Goal: Information Seeking & Learning: Learn about a topic

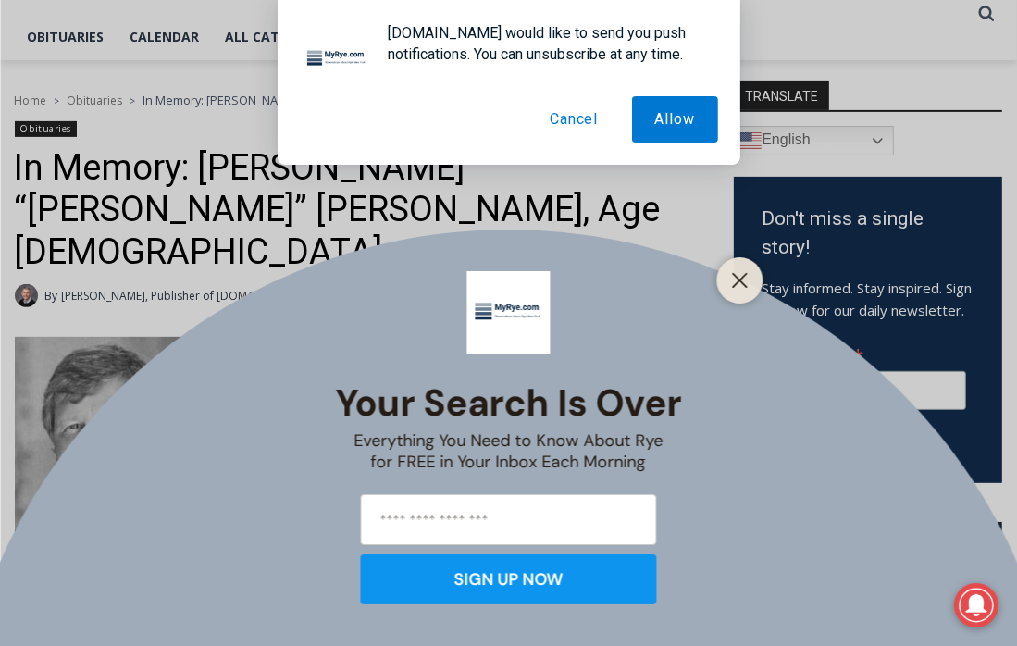
click at [309, 249] on div "Your Search is Over Everything You Need to Know About Rye for FREE in Your Inbo…" at bounding box center [508, 323] width 1017 height 646
click at [737, 294] on div at bounding box center [740, 280] width 46 height 46
click at [755, 291] on div at bounding box center [740, 280] width 46 height 46
click at [743, 281] on icon "Close" at bounding box center [740, 280] width 17 height 17
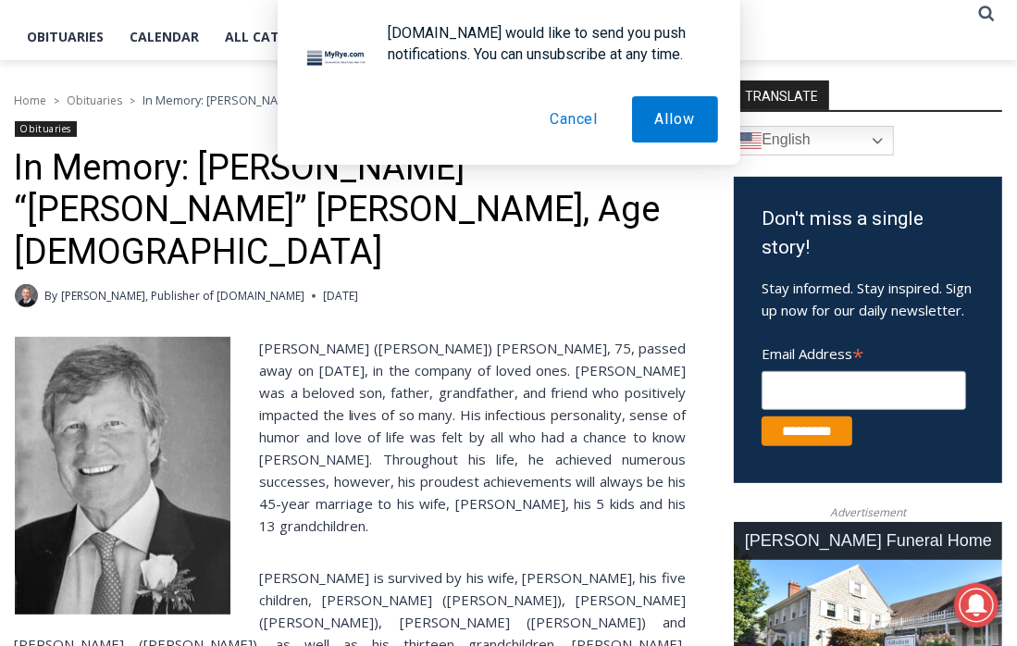
click at [417, 356] on p "[PERSON_NAME] ([PERSON_NAME]) [PERSON_NAME], 75, passed away on [DATE], in the …" at bounding box center [350, 437] width 671 height 200
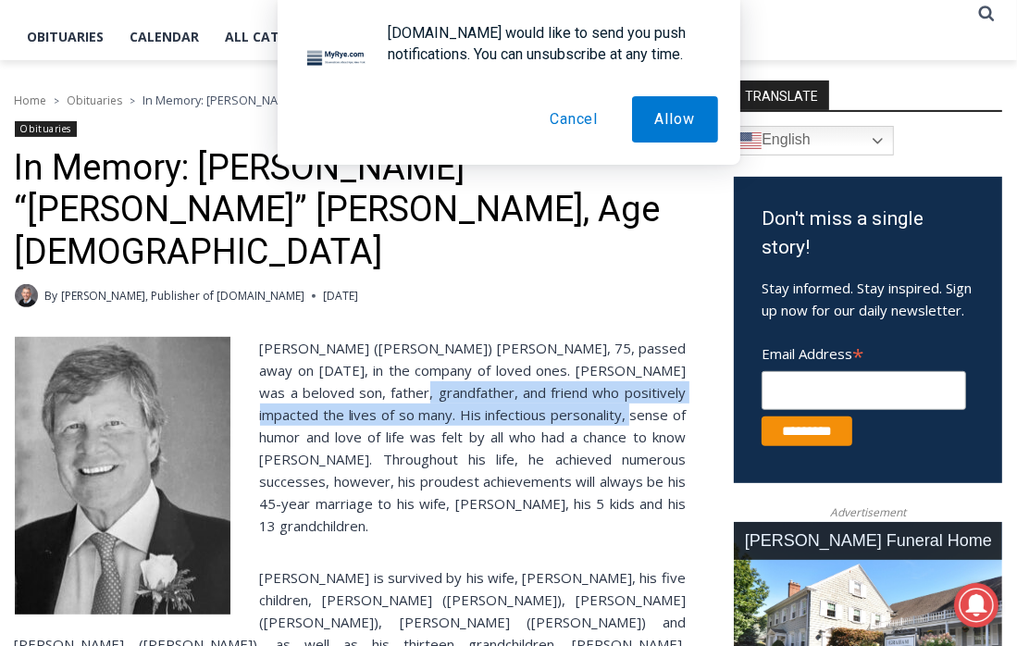
drag, startPoint x: 364, startPoint y: 351, endPoint x: 578, endPoint y: 379, distance: 215.6
click at [578, 379] on p "[PERSON_NAME] ([PERSON_NAME]) [PERSON_NAME], 75, passed away on [DATE], in the …" at bounding box center [350, 437] width 671 height 200
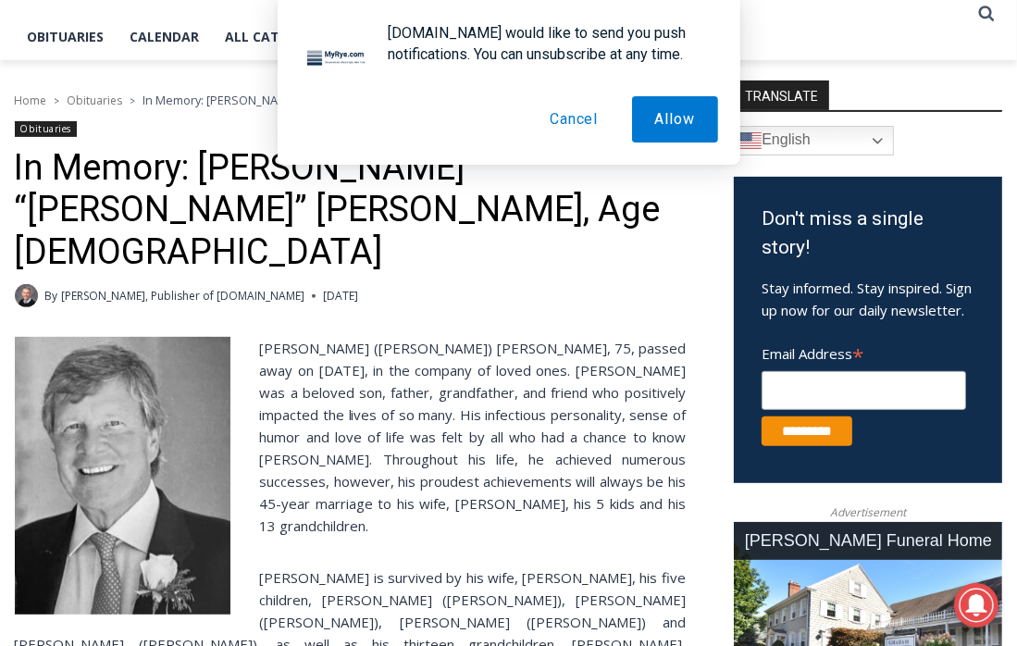
click at [615, 385] on p "[PERSON_NAME] ([PERSON_NAME]) [PERSON_NAME], 75, passed away on [DATE], in the …" at bounding box center [350, 437] width 671 height 200
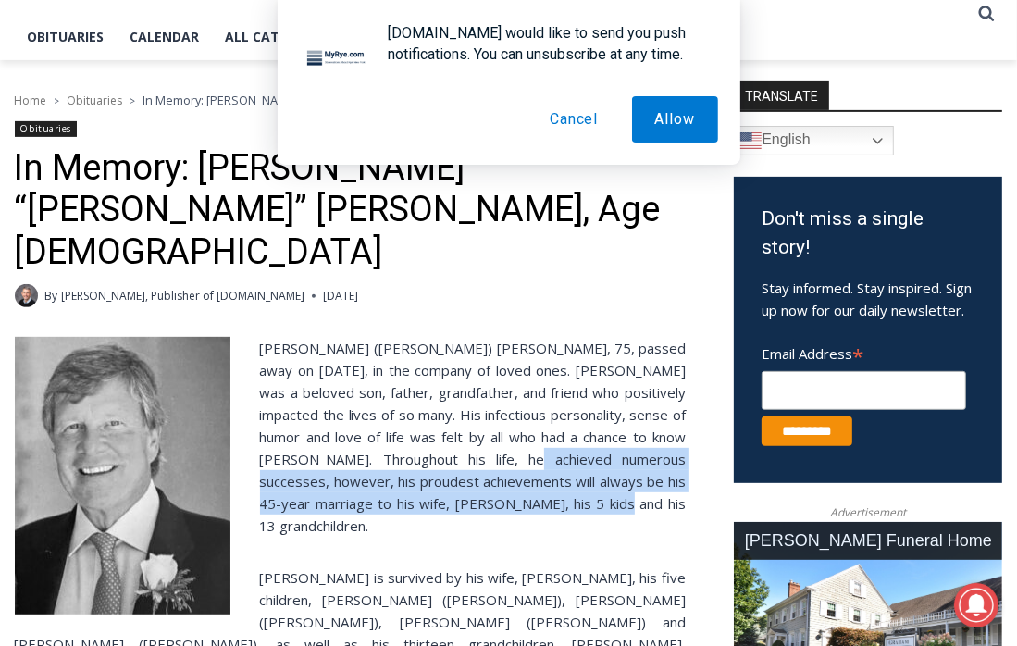
drag, startPoint x: 548, startPoint y: 464, endPoint x: 461, endPoint y: 430, distance: 93.2
click at [461, 430] on p "[PERSON_NAME] ([PERSON_NAME]) [PERSON_NAME], 75, passed away on [DATE], in the …" at bounding box center [350, 437] width 671 height 200
click at [459, 428] on p "[PERSON_NAME] ([PERSON_NAME]) [PERSON_NAME], 75, passed away on [DATE], in the …" at bounding box center [350, 437] width 671 height 200
drag, startPoint x: 281, startPoint y: 416, endPoint x: 583, endPoint y: 469, distance: 306.5
click at [583, 469] on p "[PERSON_NAME] ([PERSON_NAME]) [PERSON_NAME], 75, passed away on [DATE], in the …" at bounding box center [350, 437] width 671 height 200
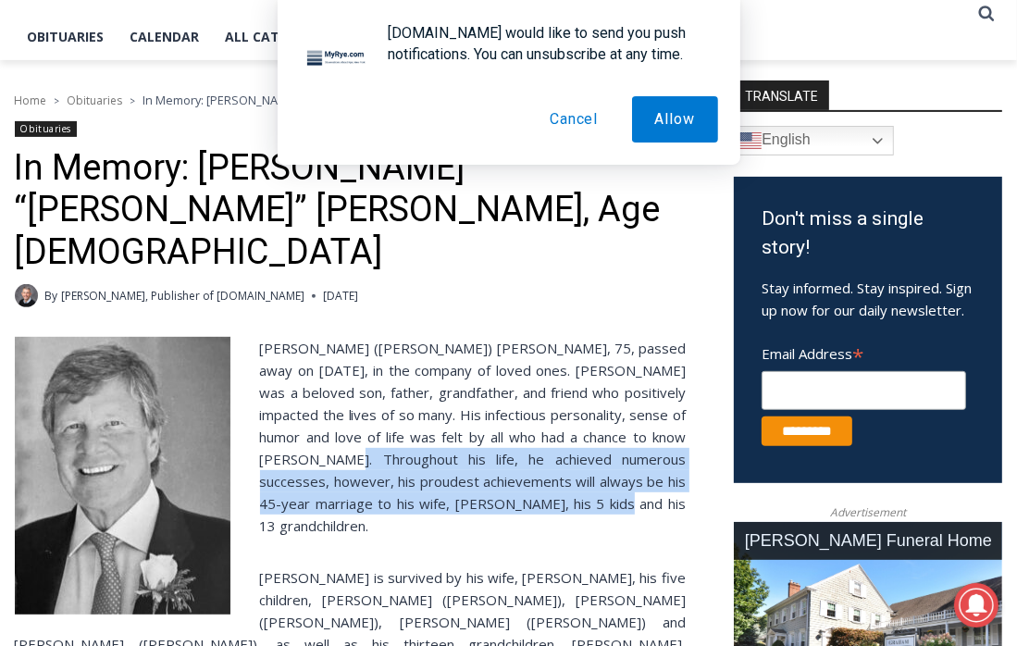
click at [583, 469] on p "[PERSON_NAME] ([PERSON_NAME]) [PERSON_NAME], 75, passed away on [DATE], in the …" at bounding box center [350, 437] width 671 height 200
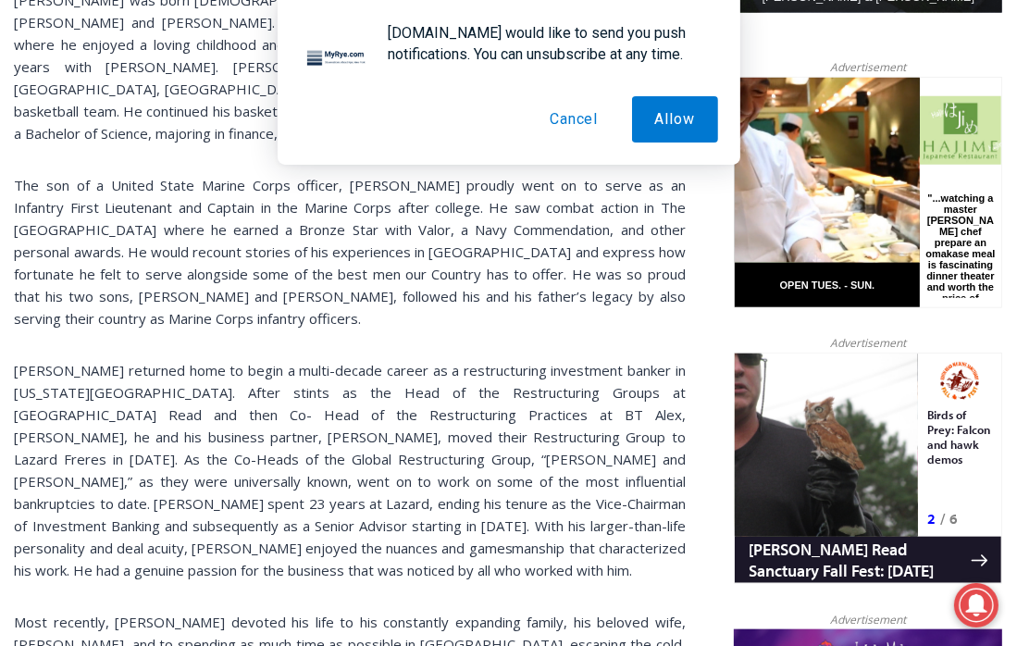
scroll to position [1268, 0]
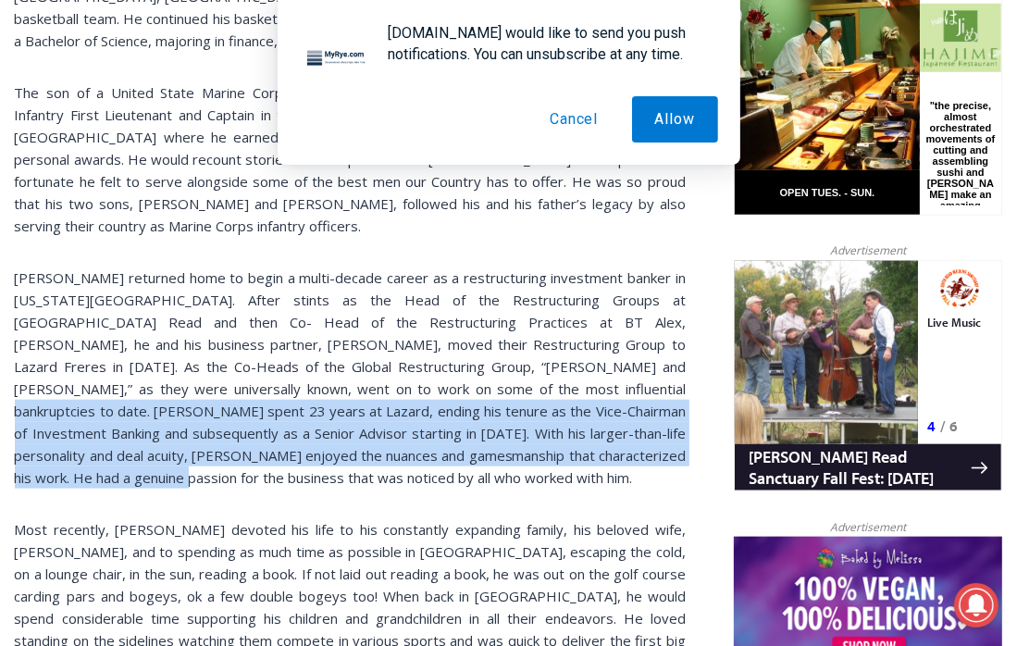
drag, startPoint x: 377, startPoint y: 286, endPoint x: 585, endPoint y: 343, distance: 216.1
click at [585, 343] on p "[PERSON_NAME] returned home to begin a multi-decade career as a restructuring i…" at bounding box center [350, 378] width 671 height 222
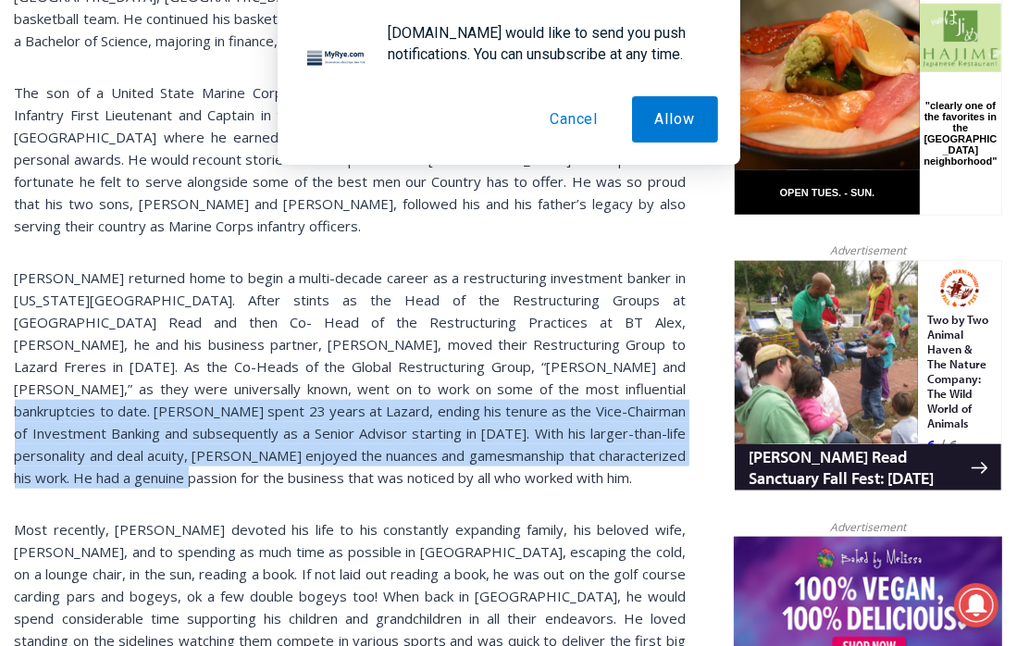
click at [604, 352] on p "[PERSON_NAME] returned home to begin a multi-decade career as a restructuring i…" at bounding box center [350, 378] width 671 height 222
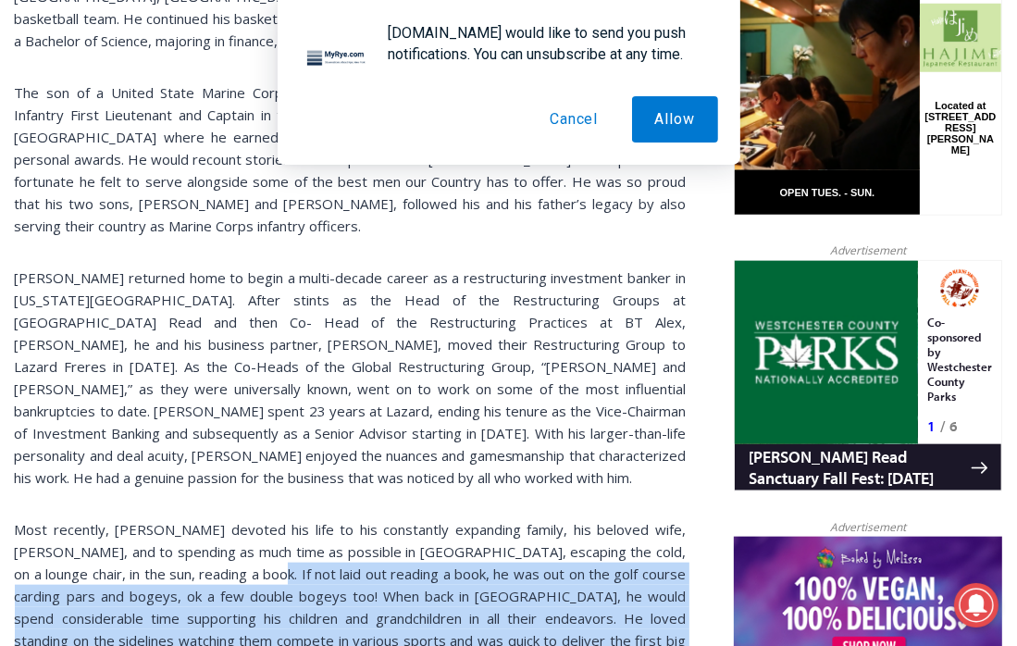
drag, startPoint x: 333, startPoint y: 556, endPoint x: 208, endPoint y: 455, distance: 161.2
click at [208, 518] on p "Most recently, [PERSON_NAME] devoted his life to his constantly expanding famil…" at bounding box center [350, 607] width 671 height 178
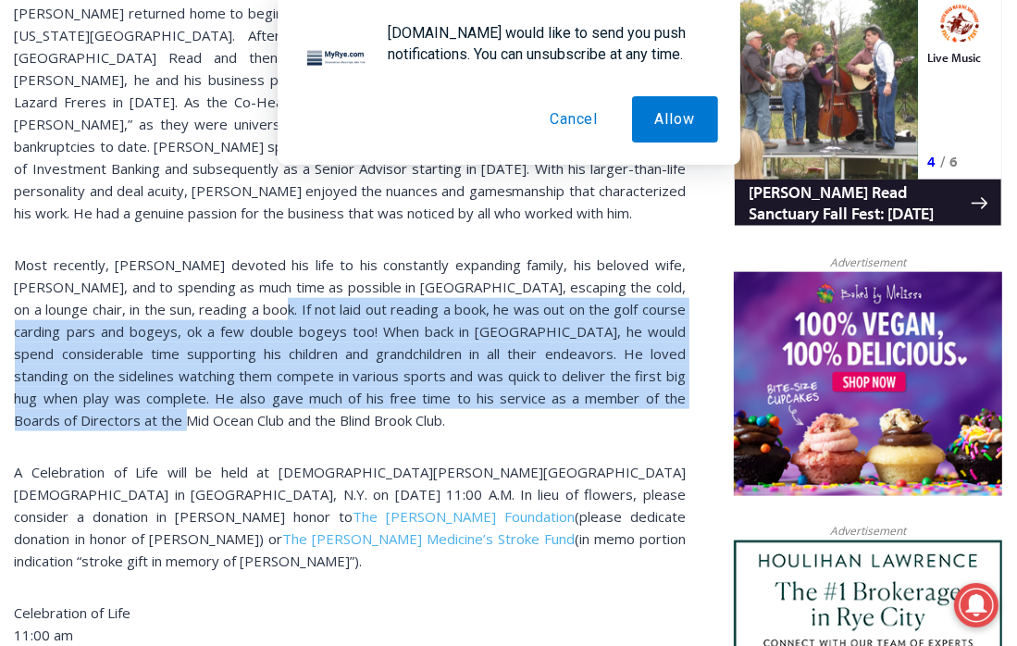
scroll to position [1546, 0]
